Goal: Task Accomplishment & Management: Complete application form

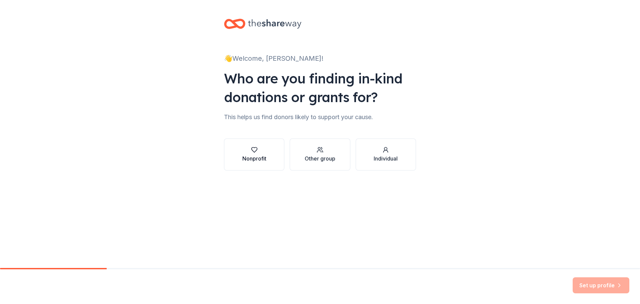
click at [257, 152] on icon "button" at bounding box center [254, 149] width 7 height 7
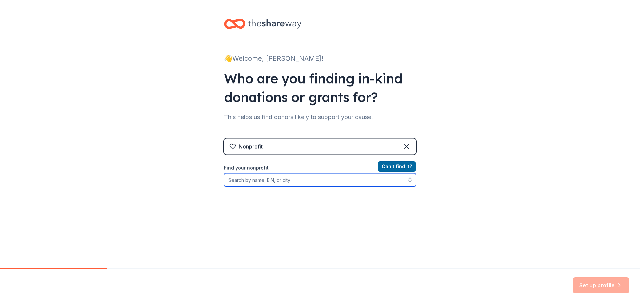
click at [284, 181] on input "Find your nonprofit" at bounding box center [320, 179] width 192 height 13
type input "99"
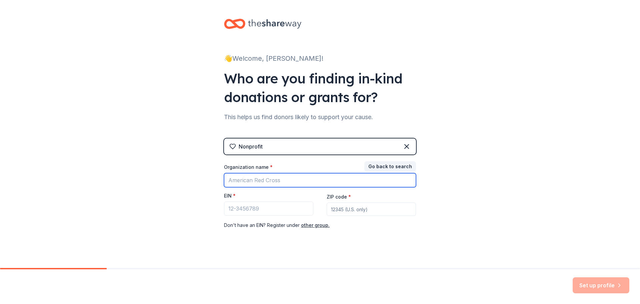
click at [270, 187] on input "Organization name *" at bounding box center [320, 180] width 192 height 14
click at [266, 181] on input "Organization name *" at bounding box center [320, 180] width 192 height 14
click at [261, 182] on input "Organization name *" at bounding box center [320, 180] width 192 height 14
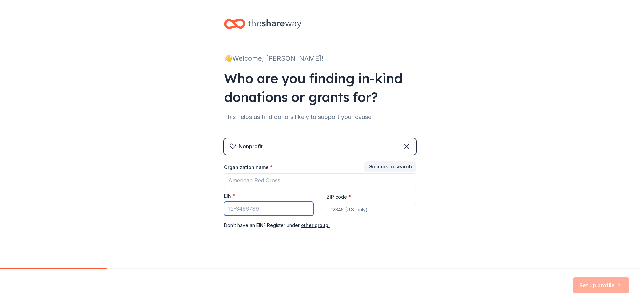
click at [234, 208] on input "EIN *" at bounding box center [268, 208] width 89 height 14
type input "[US_EMPLOYER_IDENTIFICATION_NUMBER]"
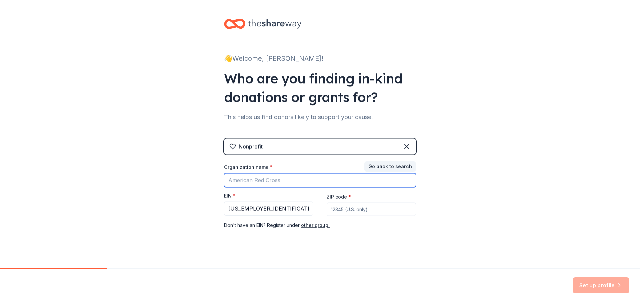
click at [246, 180] on input "Organization name *" at bounding box center [320, 180] width 192 height 14
type input "[PERSON_NAME] Elementary PTA"
click at [340, 211] on input "ZIP code *" at bounding box center [371, 208] width 89 height 13
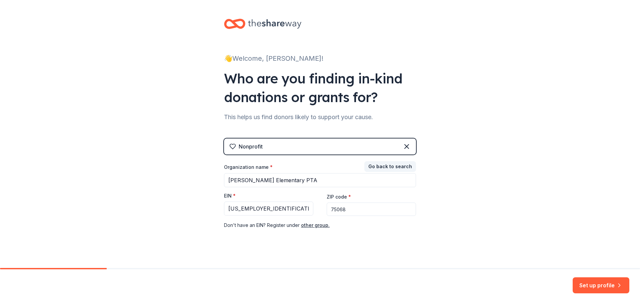
type input "75068"
click at [320, 235] on div "Nonprofit Go back to search Organization name * Dorothy Martinez Elementary PTA…" at bounding box center [320, 190] width 192 height 104
click at [585, 284] on button "Set up profile" at bounding box center [601, 285] width 57 height 16
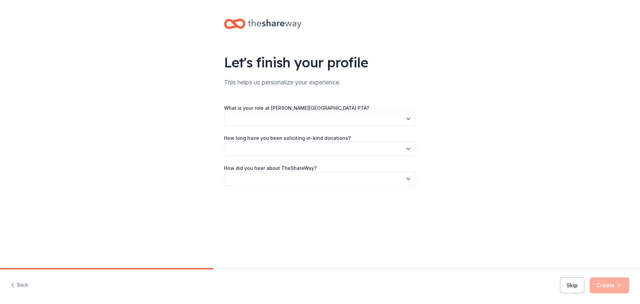
click at [331, 121] on button "button" at bounding box center [320, 119] width 192 height 14
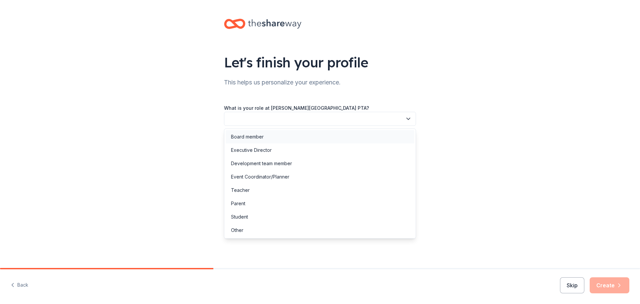
click at [284, 136] on div "Board member" at bounding box center [320, 136] width 189 height 13
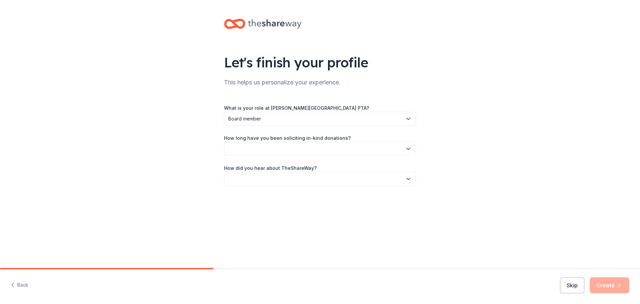
click at [293, 150] on button "button" at bounding box center [320, 149] width 192 height 14
click at [264, 179] on div "1 to 2 years" at bounding box center [320, 179] width 189 height 13
click at [261, 181] on button "button" at bounding box center [320, 179] width 192 height 14
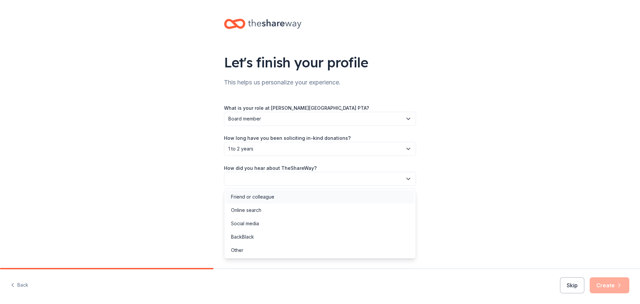
click at [260, 198] on div "Friend or colleague" at bounding box center [252, 197] width 43 height 8
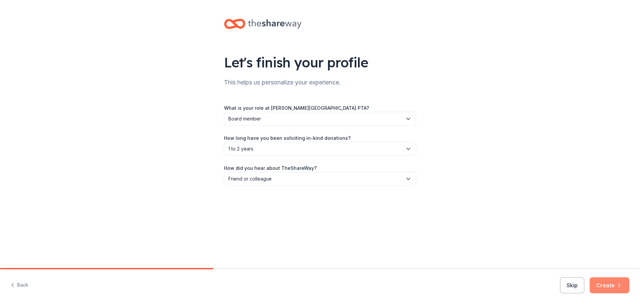
click at [608, 285] on button "Create" at bounding box center [610, 285] width 40 height 16
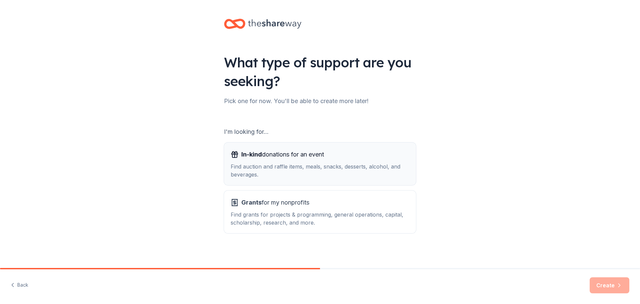
click at [335, 166] on div "Find auction and raffle items, meals, snacks, desserts, alcohol, and beverages." at bounding box center [320, 170] width 179 height 16
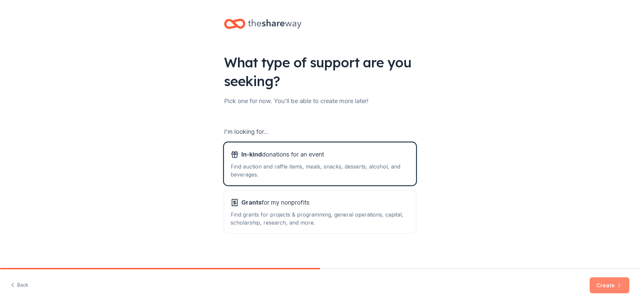
click at [601, 284] on button "Create" at bounding box center [610, 285] width 40 height 16
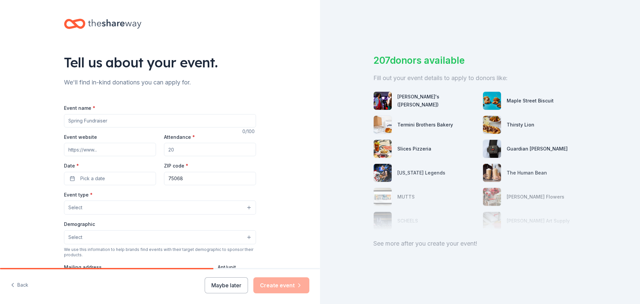
click at [171, 123] on input "Event name *" at bounding box center [160, 120] width 192 height 13
type input "Fall Festival"
click at [178, 149] on input "Attendance *" at bounding box center [210, 149] width 92 height 13
type input "250"
click at [113, 183] on button "Pick a date" at bounding box center [110, 178] width 92 height 13
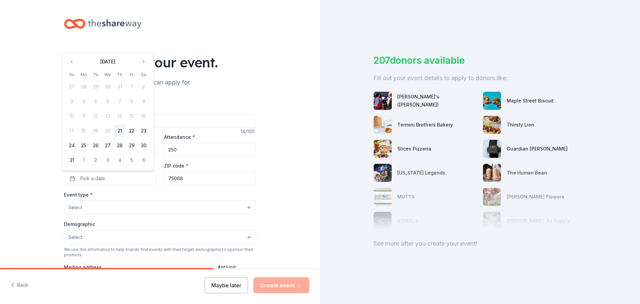
click at [143, 66] on div "August 2025 Su Mo Tu We Th Fr Sa 27 28 29 30 31 1 2 3 4 5 6 7 8 9 10 11 12 13 1…" at bounding box center [108, 111] width 84 height 110
click at [143, 64] on button "Go to next month" at bounding box center [143, 61] width 9 height 9
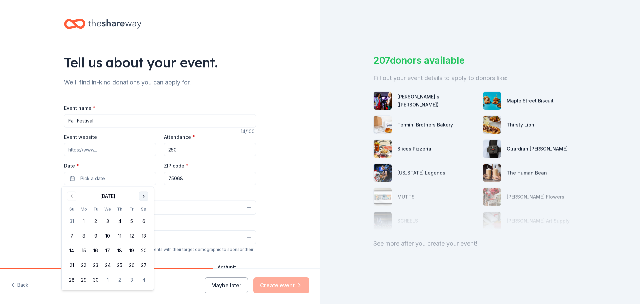
click at [144, 196] on button "Go to next month" at bounding box center [143, 195] width 9 height 9
click at [129, 249] on button "17" at bounding box center [132, 250] width 12 height 12
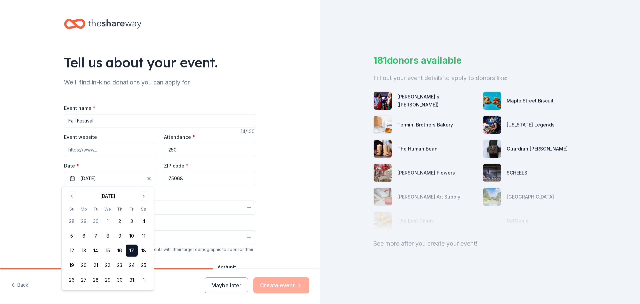
drag, startPoint x: 85, startPoint y: 161, endPoint x: 148, endPoint y: 137, distance: 67.5
click at [85, 161] on div "Event website Attendance * 250 Date * 10/17/2025 ZIP code * 75068" at bounding box center [160, 159] width 192 height 52
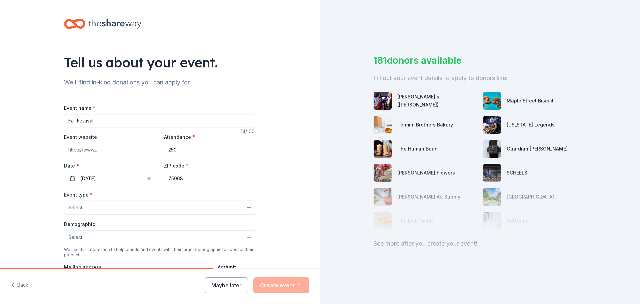
drag, startPoint x: 123, startPoint y: 149, endPoint x: 122, endPoint y: 152, distance: 3.7
click at [123, 149] on input "Event website" at bounding box center [110, 149] width 92 height 13
paste input "https://martinezpta.square.site/"
type input "https://martinezpta.square.site/"
click at [100, 208] on button "Select" at bounding box center [160, 207] width 192 height 14
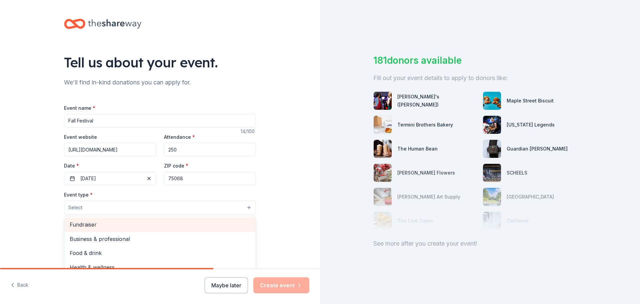
click at [108, 228] on span "Fundraiser" at bounding box center [160, 224] width 181 height 9
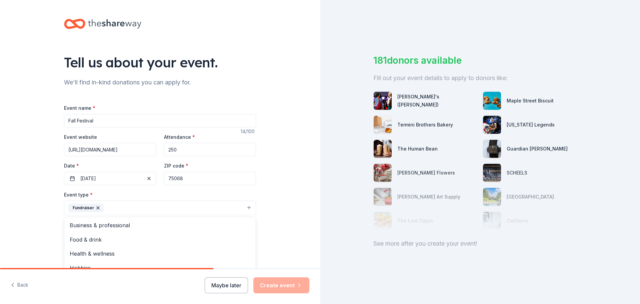
click at [288, 211] on div "Tell us about your event. We'll find in-kind donations you can apply for. Event…" at bounding box center [160, 222] width 320 height 444
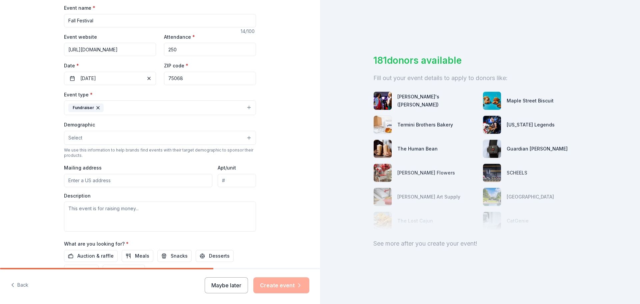
click at [81, 138] on button "Select" at bounding box center [160, 138] width 192 height 14
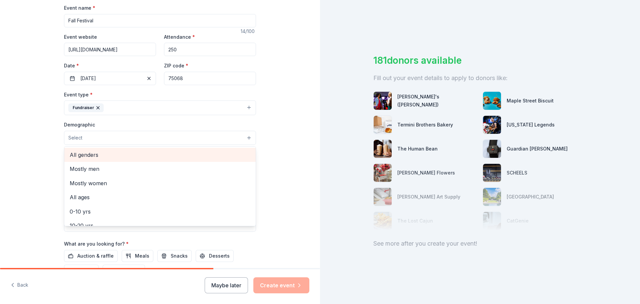
click at [98, 153] on span "All genders" at bounding box center [160, 154] width 181 height 9
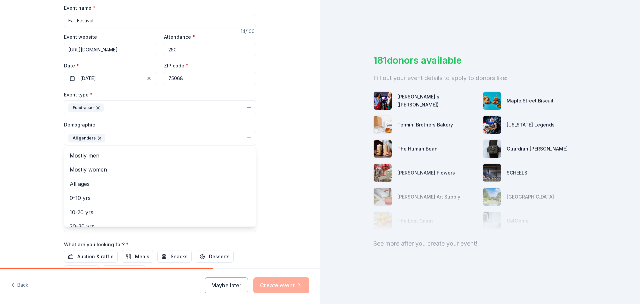
click at [296, 152] on div "Tell us about your event. We'll find in-kind donations you can apply for. Event…" at bounding box center [160, 122] width 320 height 445
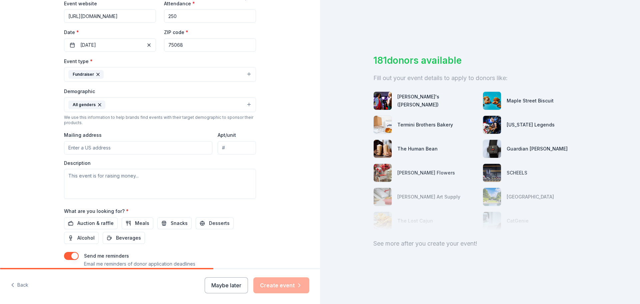
scroll to position [167, 0]
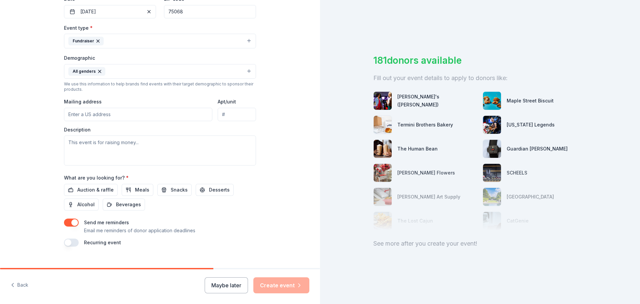
click at [159, 115] on input "Mailing address" at bounding box center [138, 114] width 148 height 13
type input "2855 Eppright Drive"
click at [134, 147] on textarea at bounding box center [160, 150] width 192 height 30
click at [106, 144] on textarea "To enrich screen reader interactions, please activate Accessibility in Grammarl…" at bounding box center [160, 150] width 192 height 30
paste textarea "We hope this letter finds you well. We are writing to request your generous sup…"
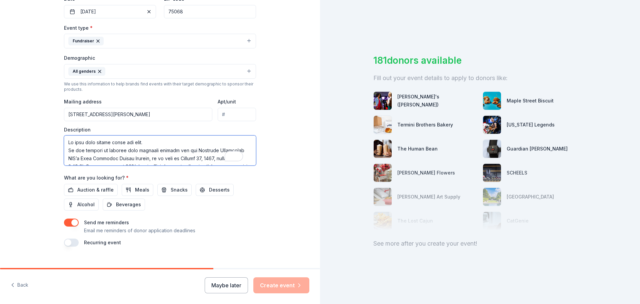
scroll to position [164, 0]
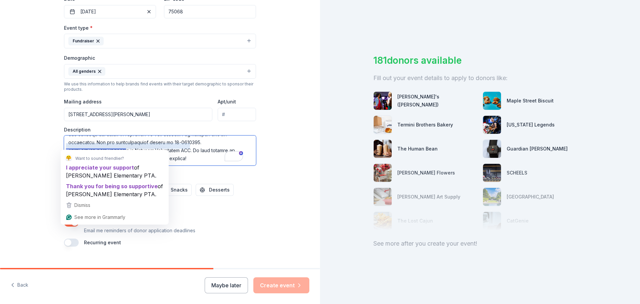
click at [176, 140] on textarea "To enrich screen reader interactions, please activate Accessibility in Grammarl…" at bounding box center [160, 150] width 192 height 30
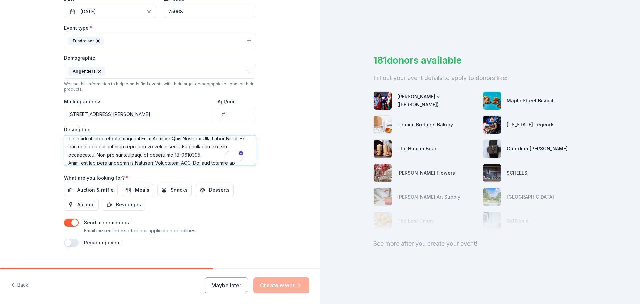
scroll to position [0, 0]
click at [146, 146] on textarea "To enrich screen reader interactions, please activate Accessibility in Grammarl…" at bounding box center [160, 150] width 192 height 30
click at [147, 146] on textarea "To enrich screen reader interactions, please activate Accessibility in Grammarl…" at bounding box center [160, 150] width 192 height 30
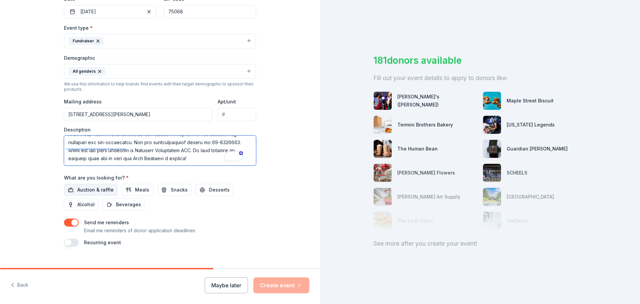
type textarea "We hope this letter finds you well. We are writing to request your generous sup…"
click at [98, 189] on span "Auction & raffle" at bounding box center [95, 190] width 36 height 8
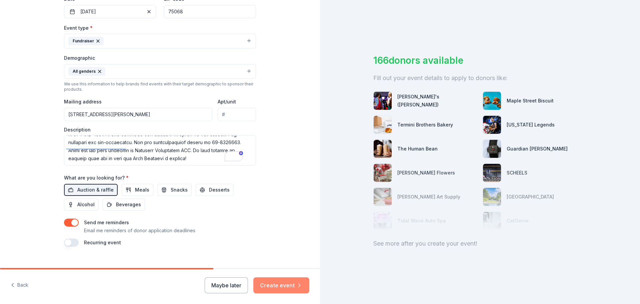
click at [281, 287] on button "Create event" at bounding box center [281, 285] width 56 height 16
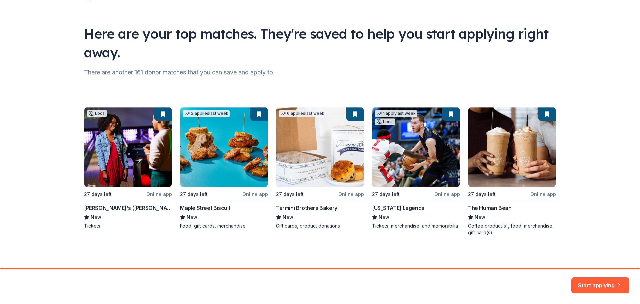
click at [128, 170] on div "Local 27 days left Online app Andy B's (Denton) New Tickets 2 applies last week…" at bounding box center [320, 171] width 472 height 129
click at [597, 285] on button "Start applying" at bounding box center [600, 281] width 58 height 16
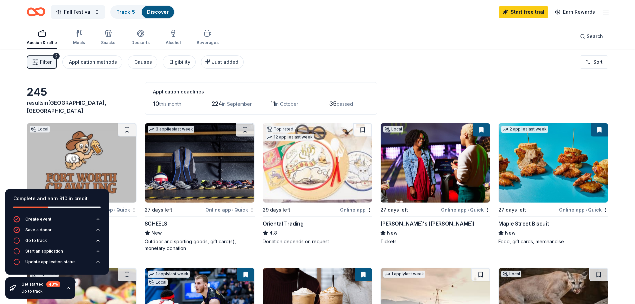
click at [434, 58] on div "Filter 2 Application methods Causes Eligibility Just added Sort" at bounding box center [317, 62] width 635 height 27
click at [414, 175] on img at bounding box center [435, 162] width 109 height 79
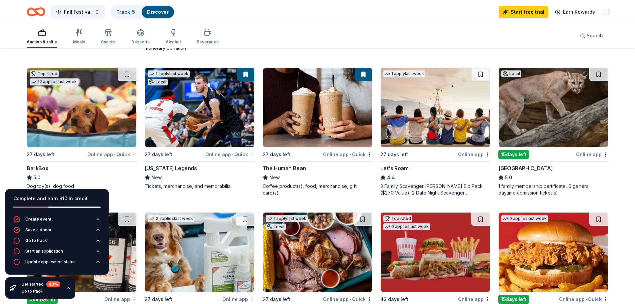
scroll to position [233, 0]
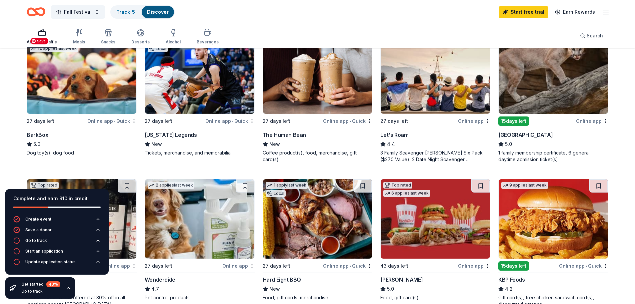
click at [68, 83] on img at bounding box center [81, 73] width 109 height 79
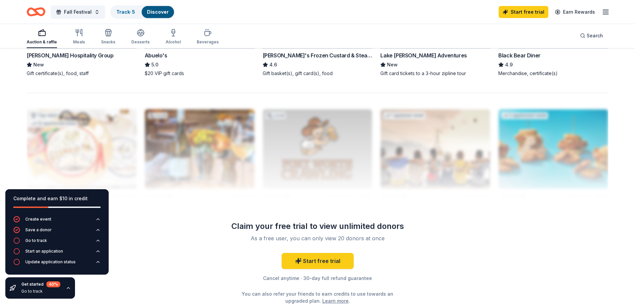
scroll to position [492, 0]
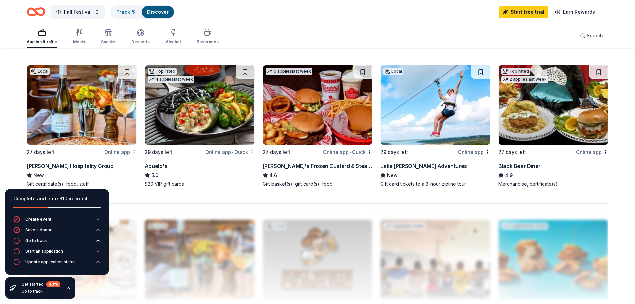
click at [62, 165] on div "Berg Hospitality Group" at bounding box center [70, 166] width 87 height 8
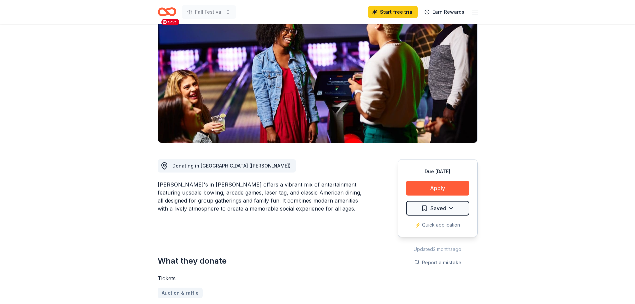
scroll to position [67, 0]
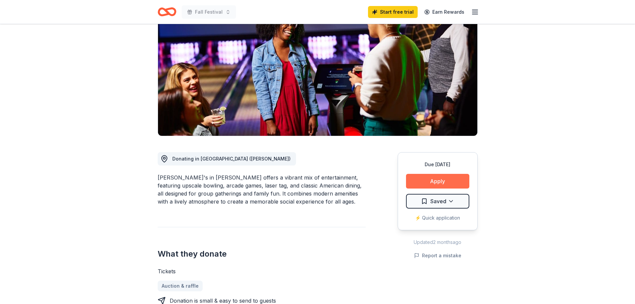
click at [424, 181] on button "Apply" at bounding box center [437, 181] width 63 height 15
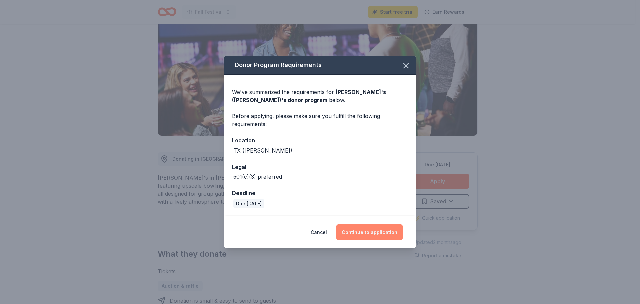
click at [361, 234] on button "Continue to application" at bounding box center [369, 232] width 66 height 16
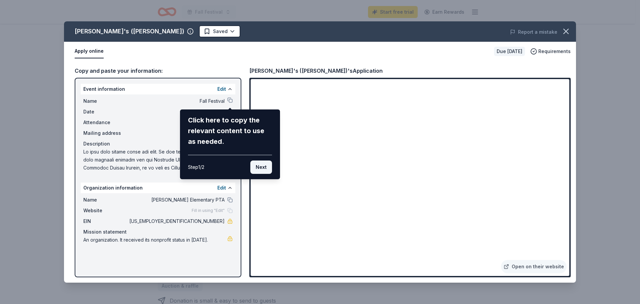
click at [263, 168] on button "Next" at bounding box center [261, 166] width 22 height 13
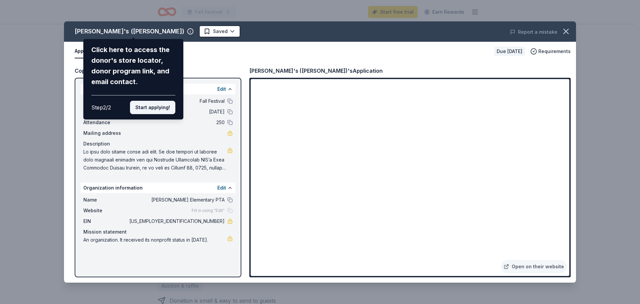
click at [156, 108] on button "Start applying!" at bounding box center [152, 107] width 45 height 13
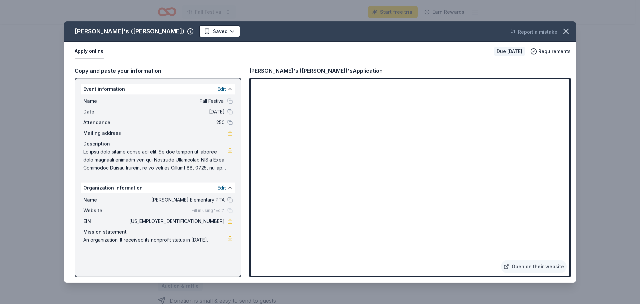
click at [230, 201] on button at bounding box center [229, 199] width 5 height 5
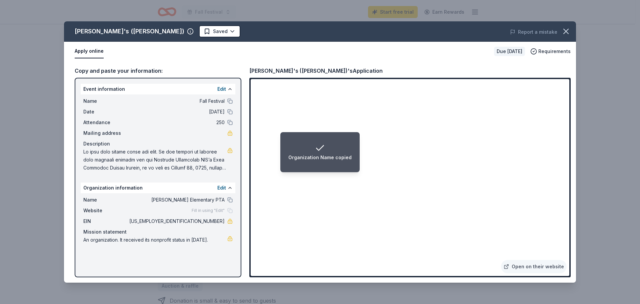
click at [302, 170] on li "Organization Name copied" at bounding box center [319, 152] width 79 height 40
click at [186, 161] on span at bounding box center [155, 160] width 144 height 24
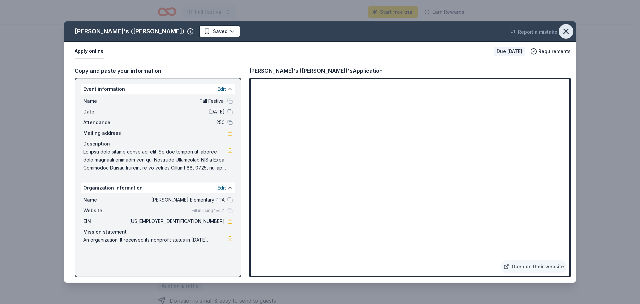
click at [566, 32] on icon "button" at bounding box center [566, 31] width 5 height 5
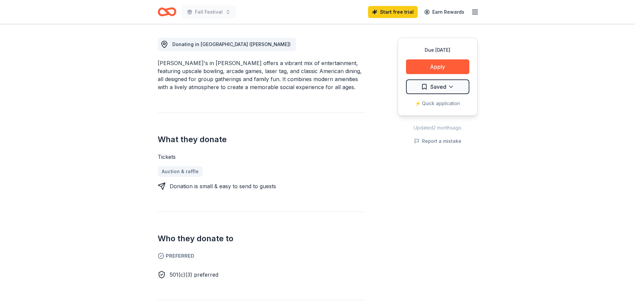
scroll to position [200, 0]
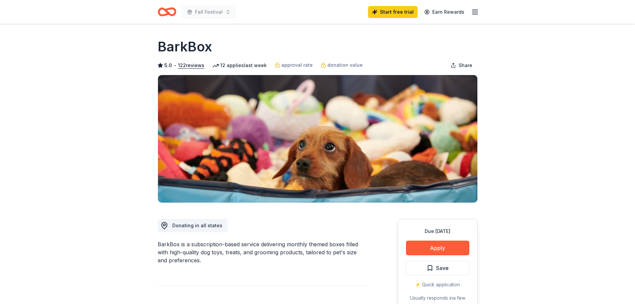
scroll to position [33, 0]
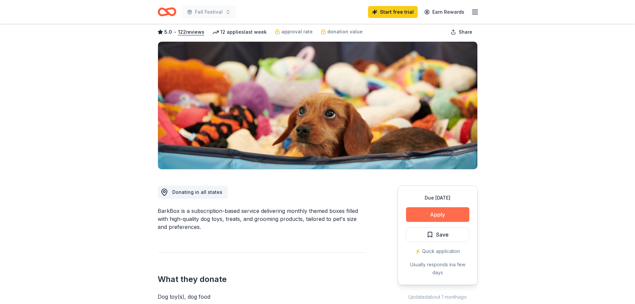
click at [447, 212] on button "Apply" at bounding box center [437, 214] width 63 height 15
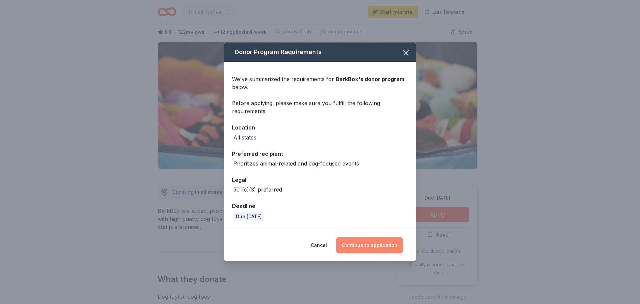
click at [382, 246] on button "Continue to application" at bounding box center [369, 245] width 66 height 16
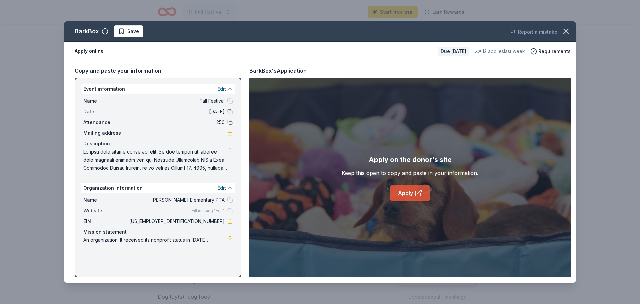
click at [403, 198] on link "Apply" at bounding box center [410, 193] width 40 height 16
click at [565, 30] on icon "button" at bounding box center [566, 31] width 5 height 5
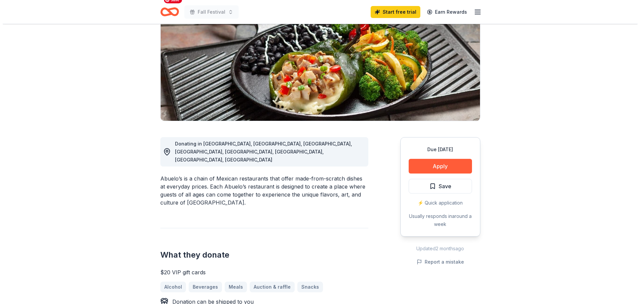
scroll to position [100, 0]
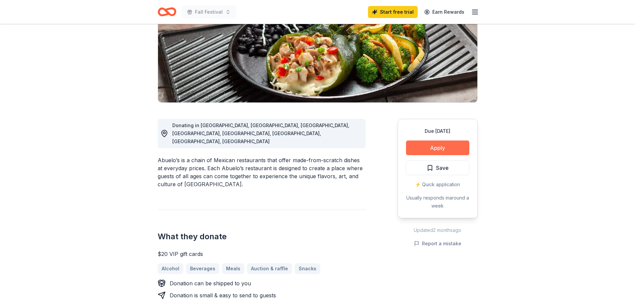
click at [418, 147] on button "Apply" at bounding box center [437, 147] width 63 height 15
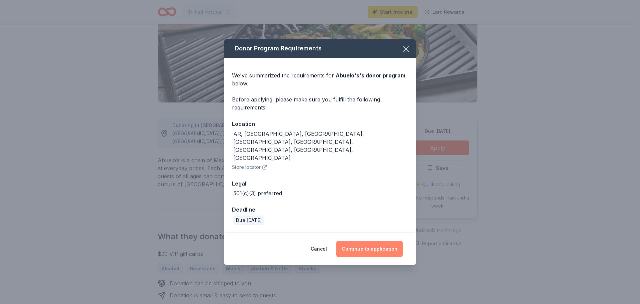
click at [361, 241] on button "Continue to application" at bounding box center [369, 249] width 66 height 16
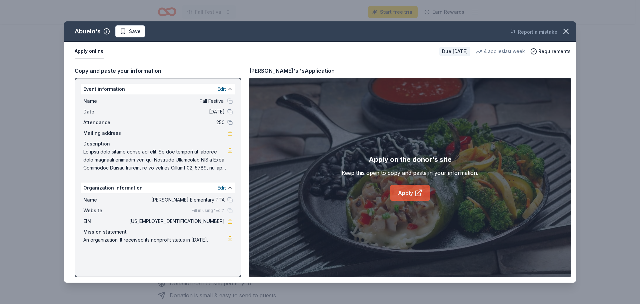
click at [406, 194] on link "Apply" at bounding box center [410, 193] width 40 height 16
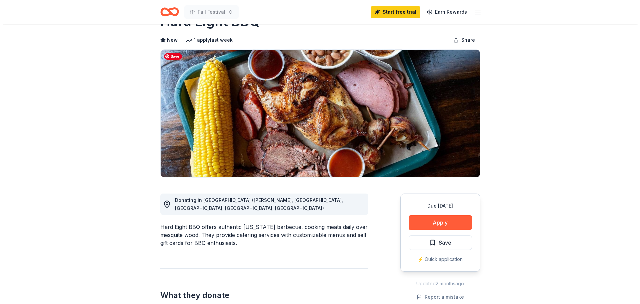
scroll to position [33, 0]
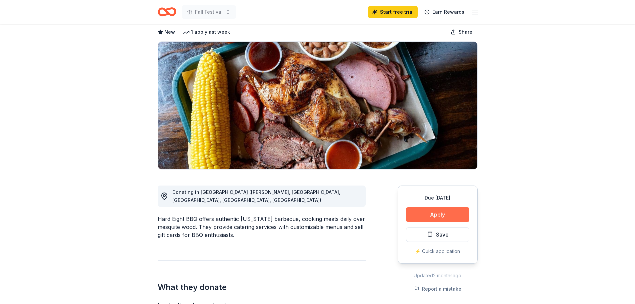
click at [444, 215] on button "Apply" at bounding box center [437, 214] width 63 height 15
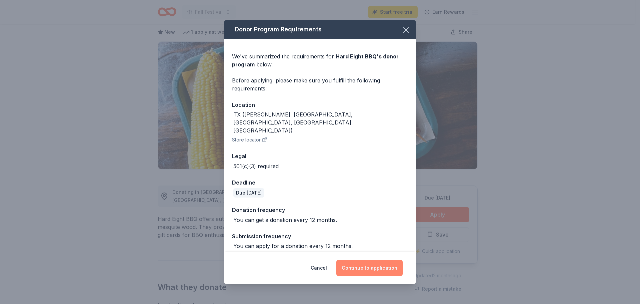
click at [377, 263] on button "Continue to application" at bounding box center [369, 268] width 66 height 16
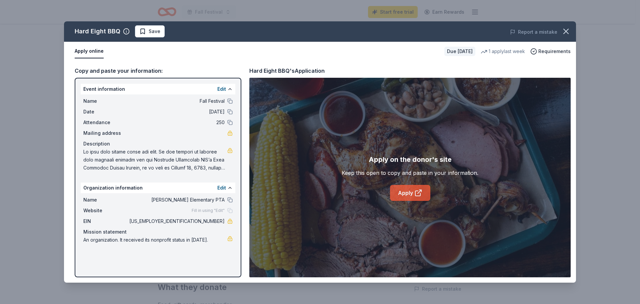
click at [413, 194] on link "Apply" at bounding box center [410, 193] width 40 height 16
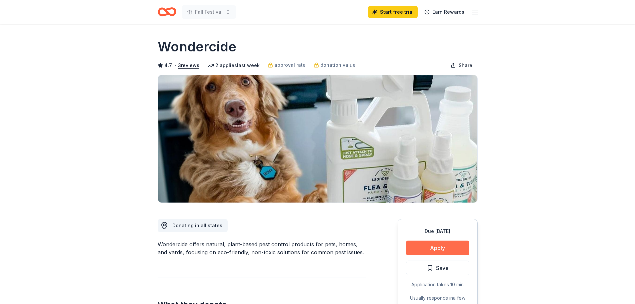
click at [446, 249] on button "Apply" at bounding box center [437, 247] width 63 height 15
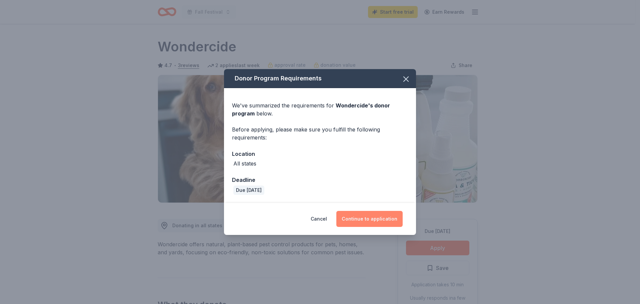
click at [364, 218] on button "Continue to application" at bounding box center [369, 219] width 66 height 16
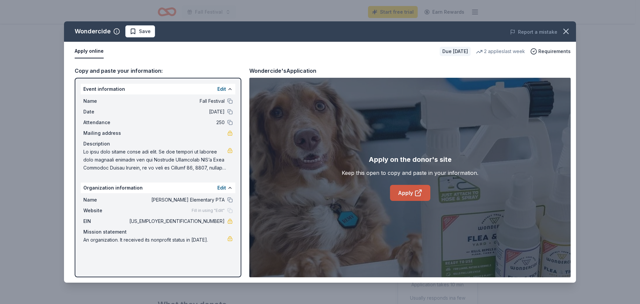
click at [403, 193] on link "Apply" at bounding box center [410, 193] width 40 height 16
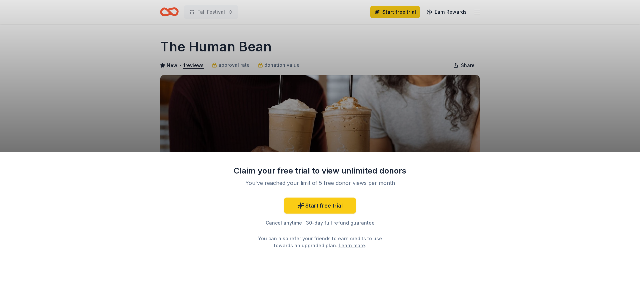
click at [500, 107] on div "Claim your free trial to view unlimited donors You've reached your limit of 5 f…" at bounding box center [320, 152] width 640 height 304
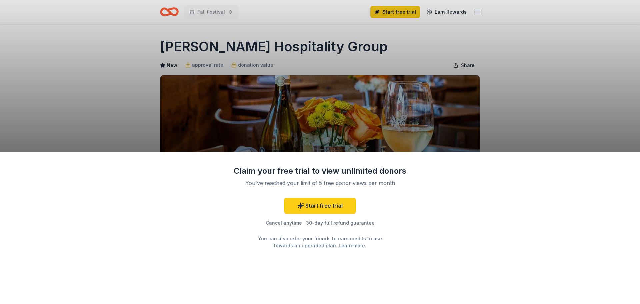
click at [434, 246] on div "Claim your free trial to view unlimited donors You've reached your limit of 5 f…" at bounding box center [320, 228] width 640 height 152
click at [524, 119] on div "Claim your free trial to view unlimited donors You've reached your limit of 5 f…" at bounding box center [320, 152] width 640 height 304
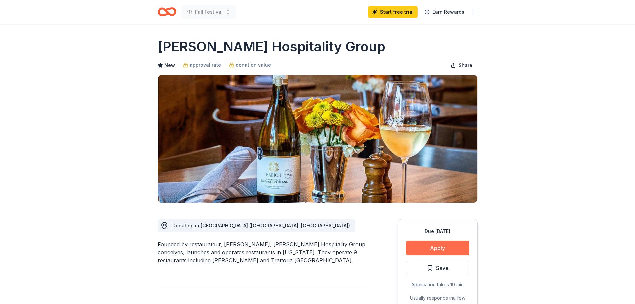
click at [440, 251] on button "Apply" at bounding box center [437, 247] width 63 height 15
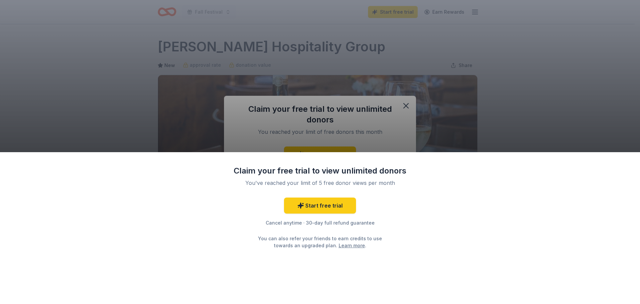
click at [406, 104] on div "Claim your free trial to view unlimited donors You've reached your limit of 5 f…" at bounding box center [320, 152] width 640 height 304
click at [285, 47] on div "Claim your free trial to view unlimited donors You've reached your limit of 5 f…" at bounding box center [320, 152] width 640 height 304
click at [407, 107] on div "Claim your free trial to view unlimited donors You've reached your limit of 5 f…" at bounding box center [320, 152] width 640 height 304
